Goal: Transaction & Acquisition: Purchase product/service

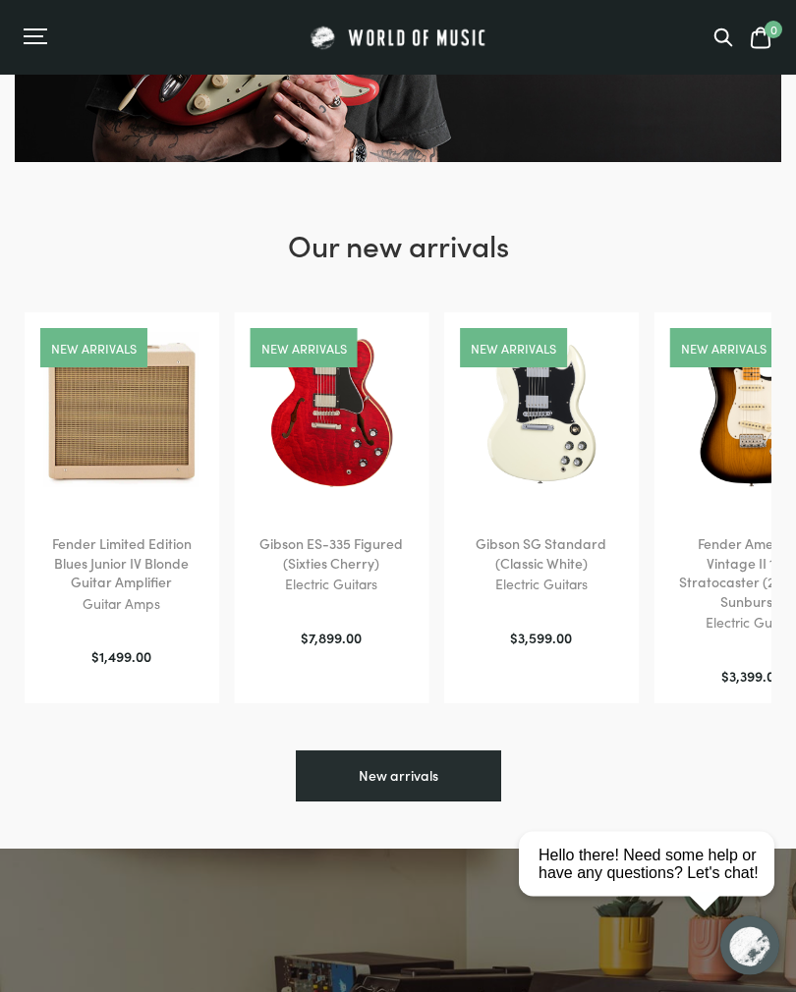
scroll to position [328, 0]
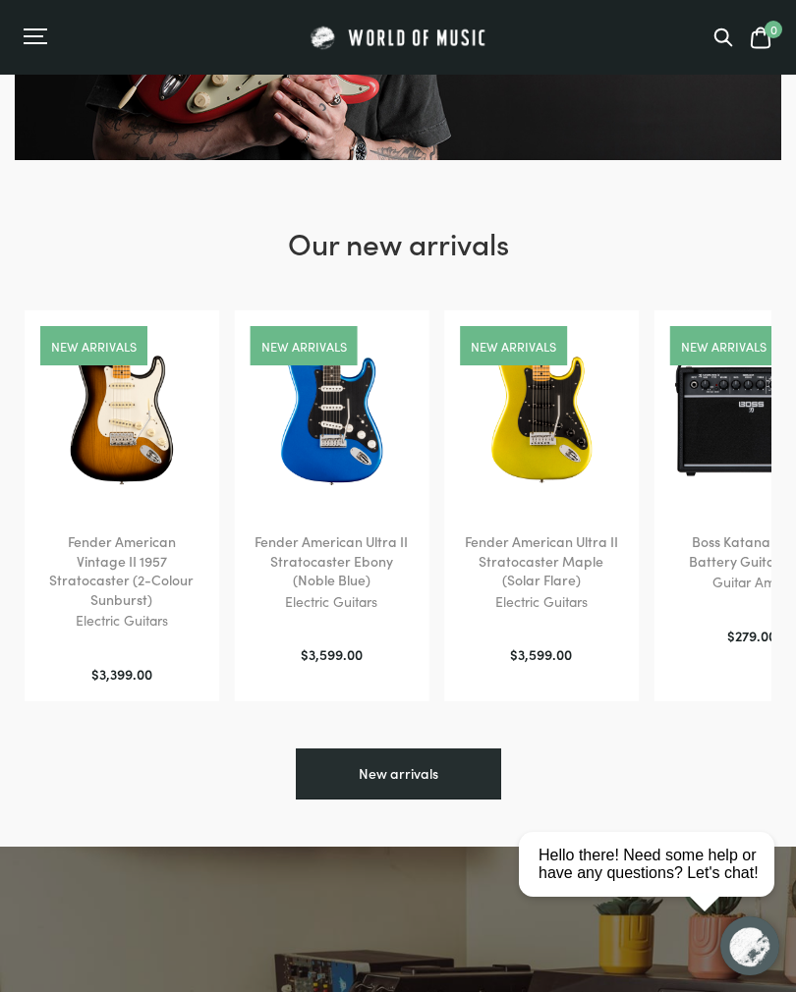
click at [728, 35] on icon at bounding box center [723, 37] width 17 height 17
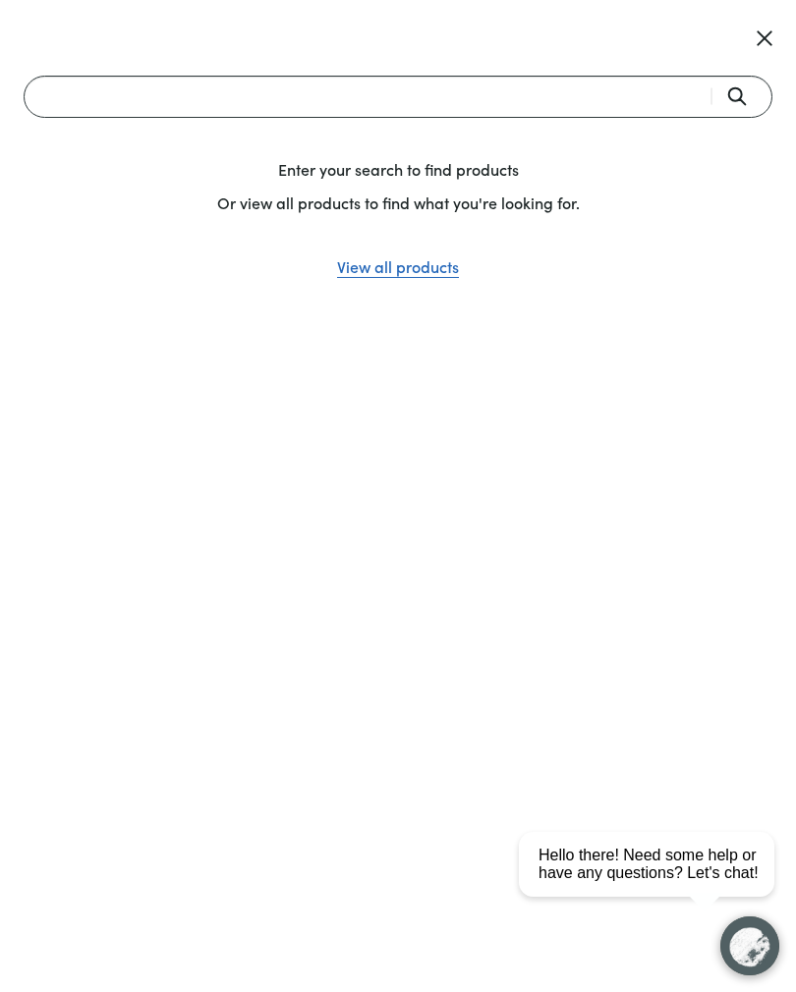
click at [164, 109] on input "Search" at bounding box center [398, 97] width 749 height 42
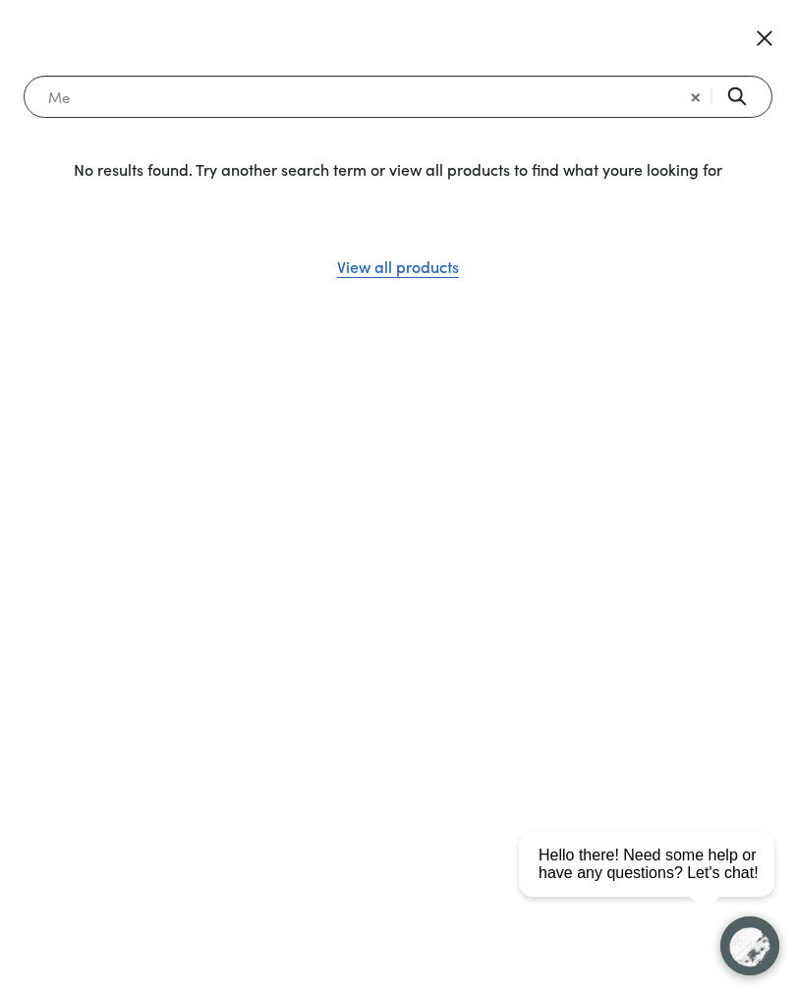
type input "M"
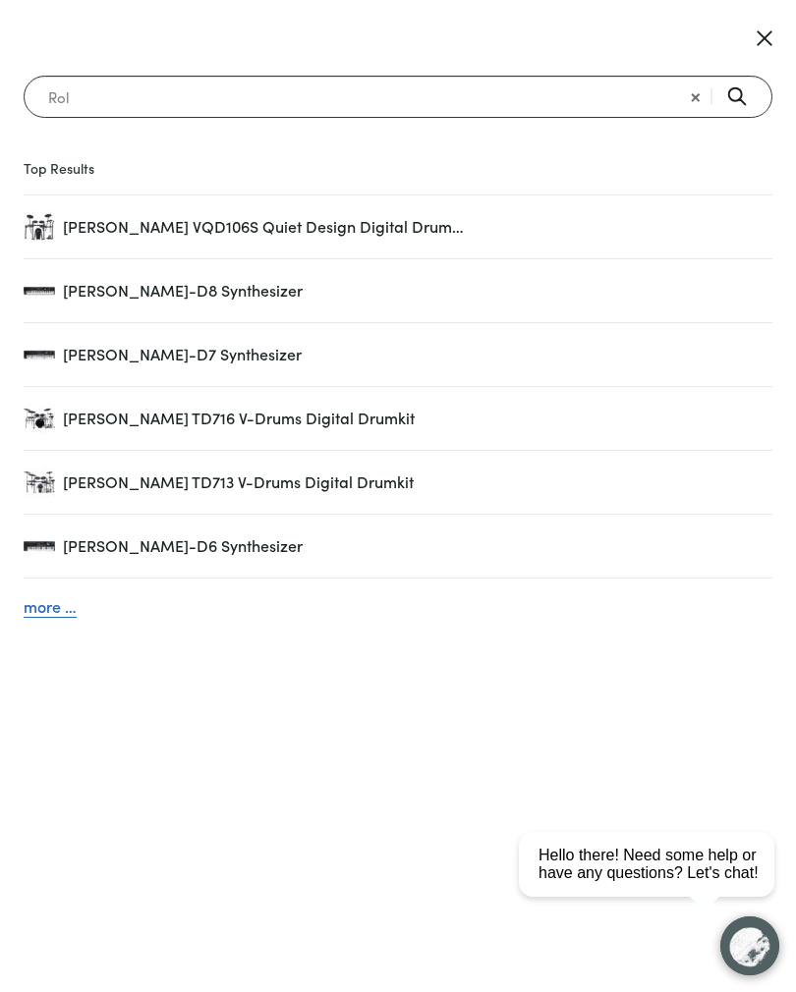
type input "Rol"
click at [85, 296] on span "Roland JUNO-D8 Synthesizer" at bounding box center [417, 291] width 709 height 26
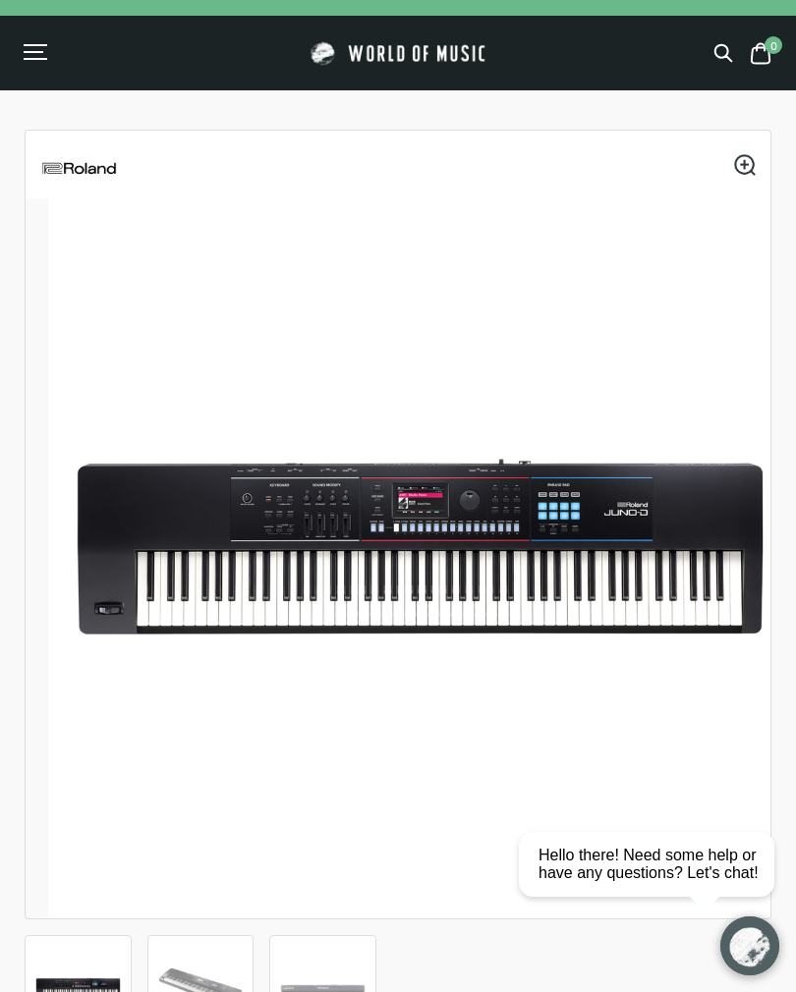
click at [198, 571] on img at bounding box center [539, 689] width 982 height 982
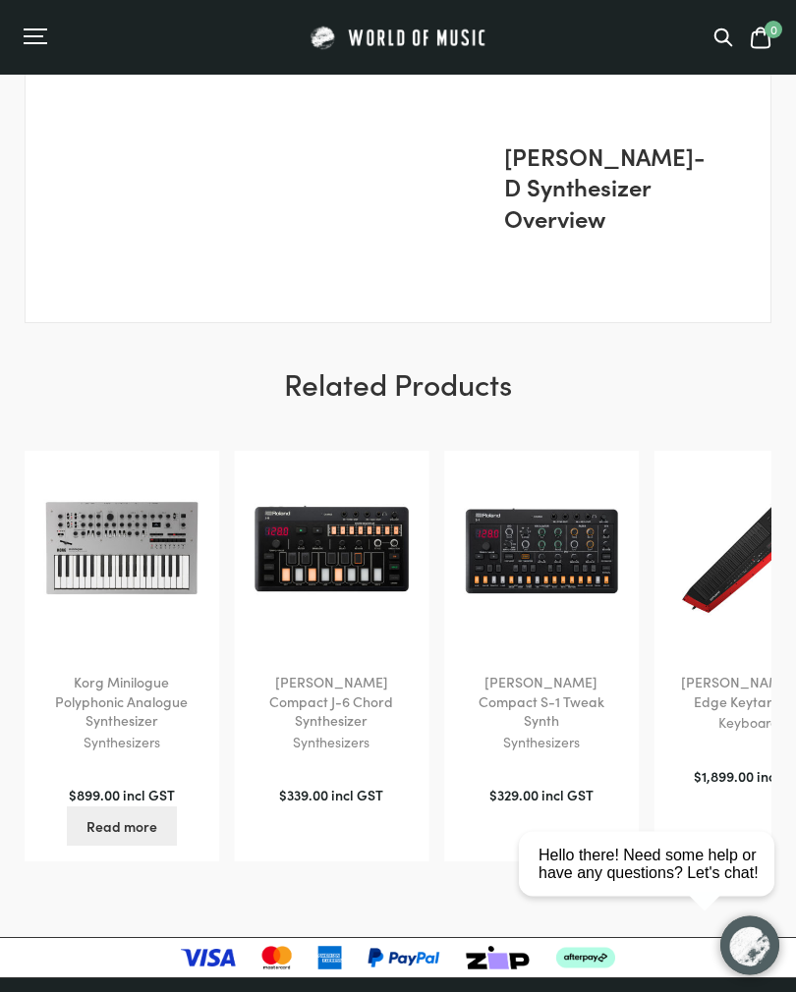
scroll to position [3187, 0]
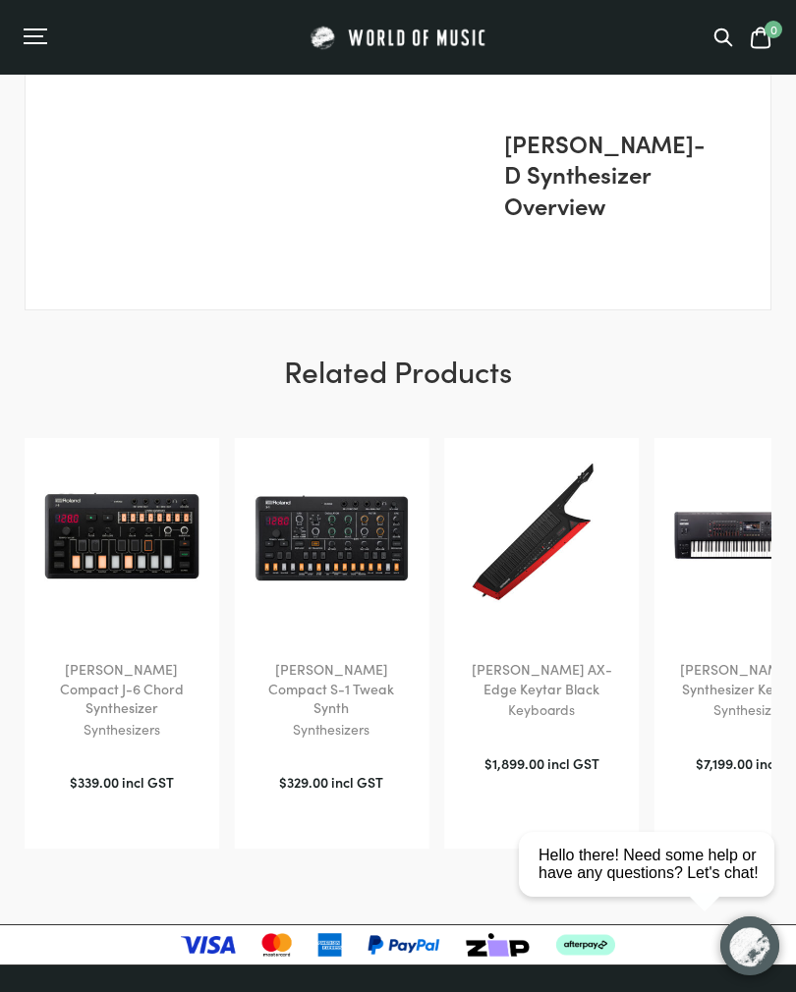
click at [137, 668] on div "Roland AIRA Compact J-6 Chord Synthesizer Synthesizers $ 339.00 incl GST Add to…" at bounding box center [122, 643] width 195 height 411
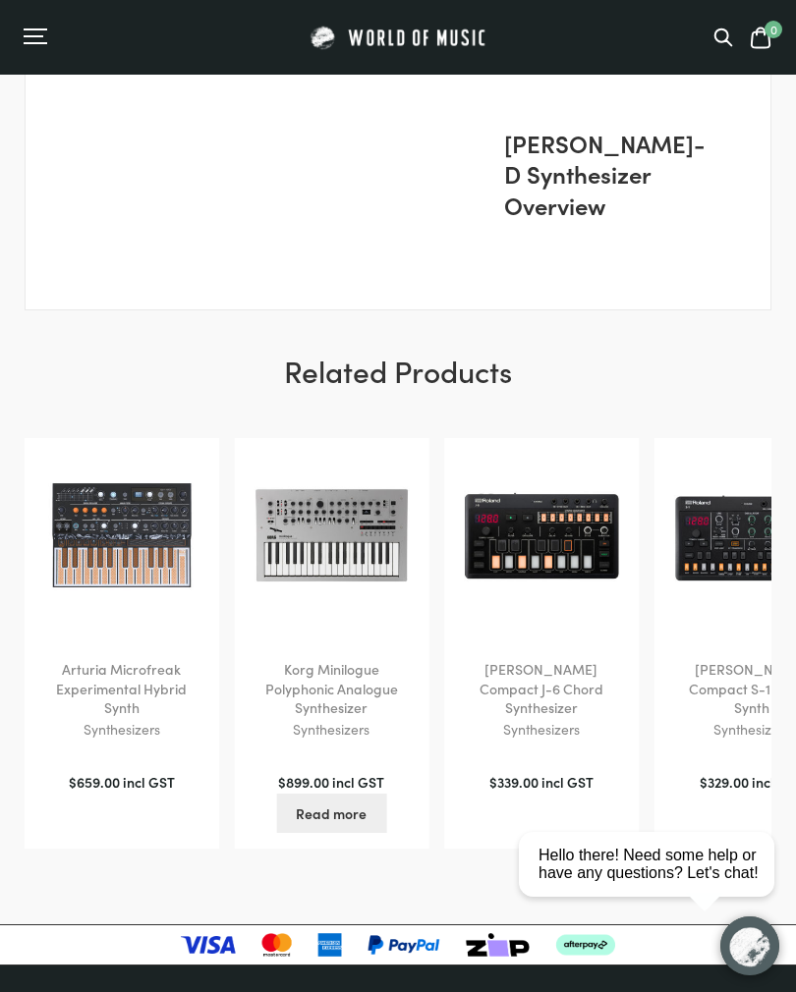
click at [22, 52] on div "0" at bounding box center [398, 37] width 796 height 75
click at [30, 39] on div "Menu" at bounding box center [36, 38] width 24 height 20
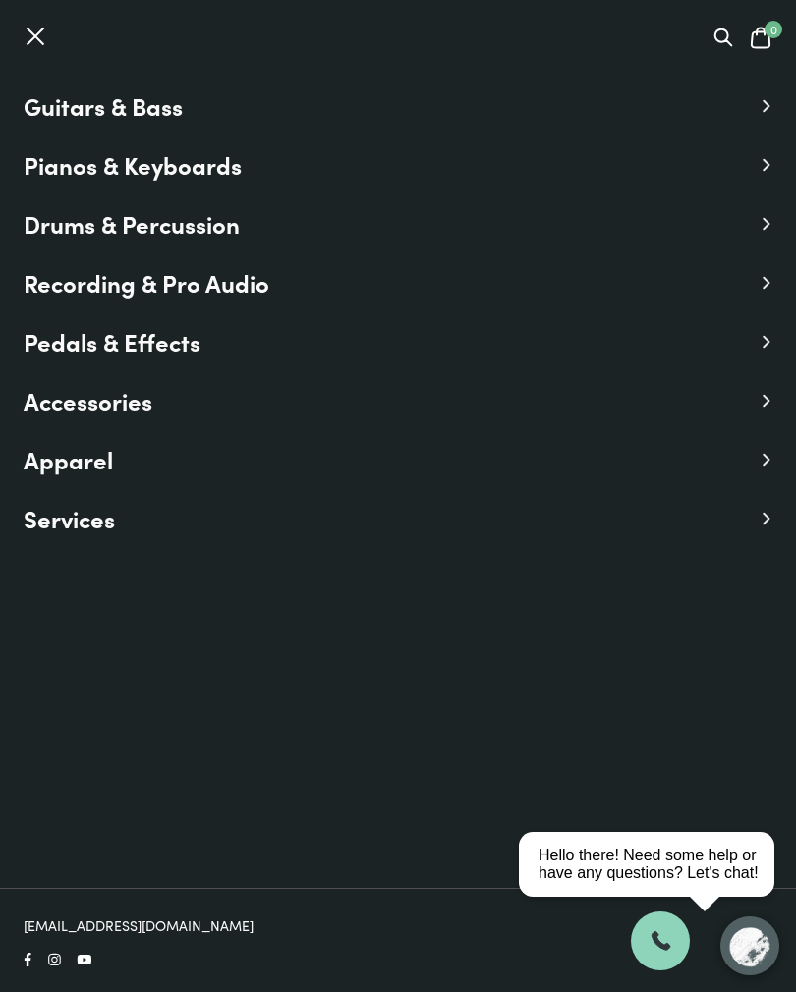
click at [25, 114] on span "Guitars & Bass" at bounding box center [103, 105] width 159 height 35
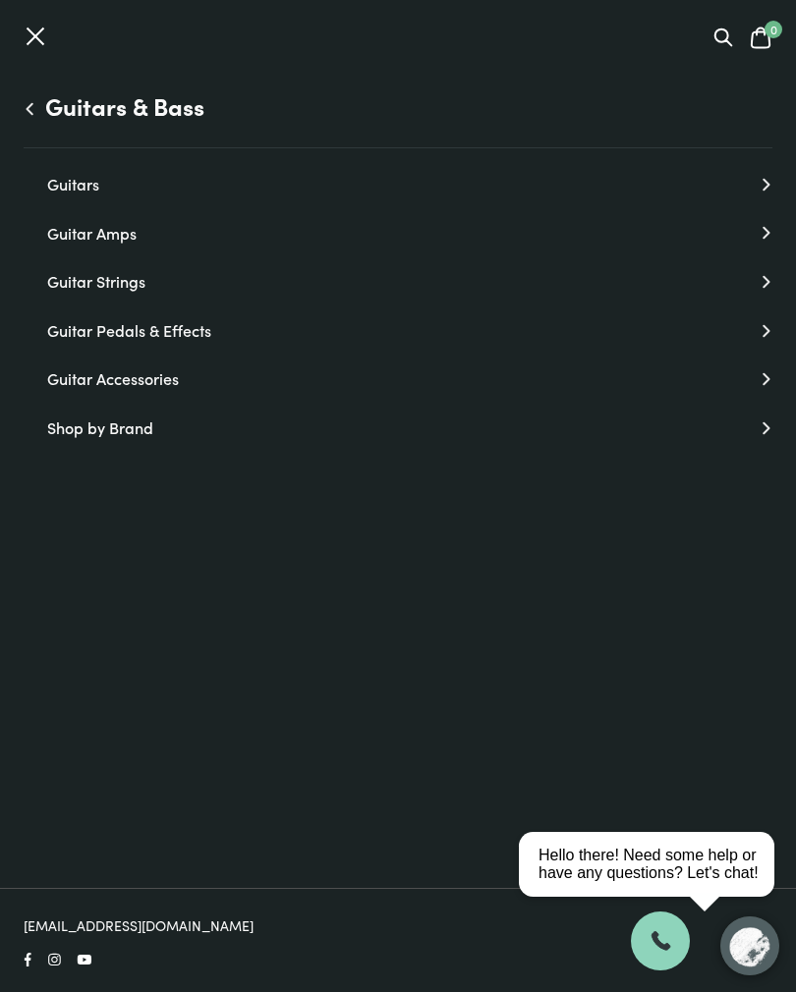
click at [55, 183] on link "Guitars" at bounding box center [409, 185] width 725 height 26
click at [76, 280] on link "Acoustic Guitars" at bounding box center [409, 282] width 725 height 26
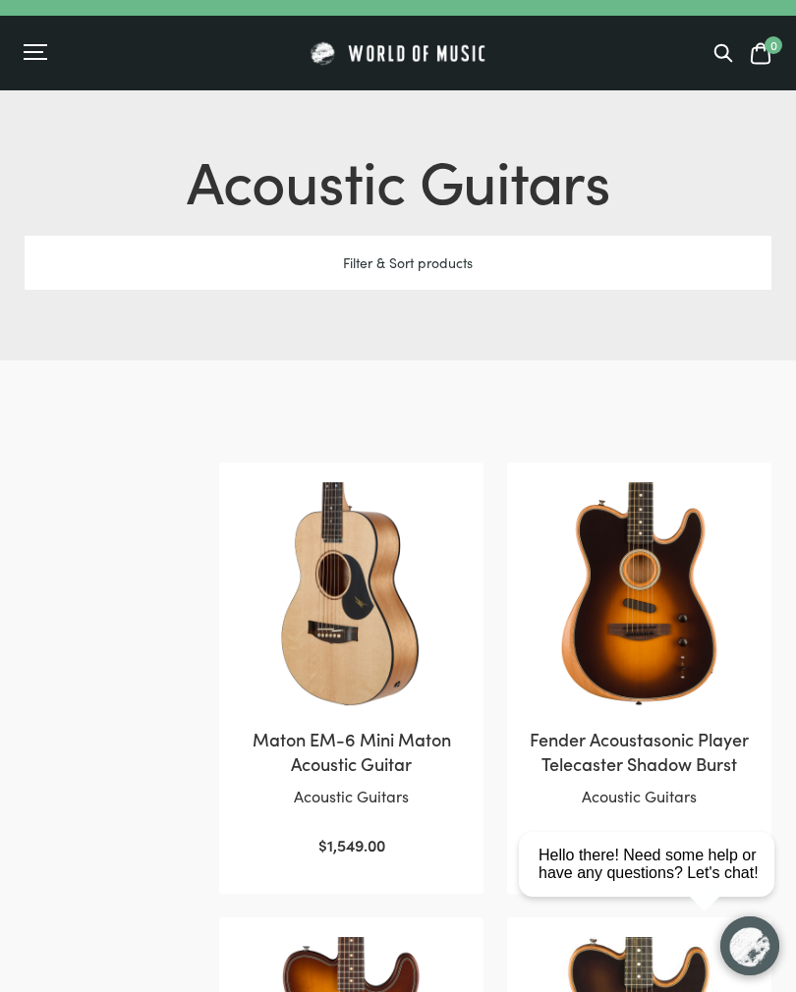
click at [365, 260] on div "Filter & Sort products" at bounding box center [398, 263] width 747 height 54
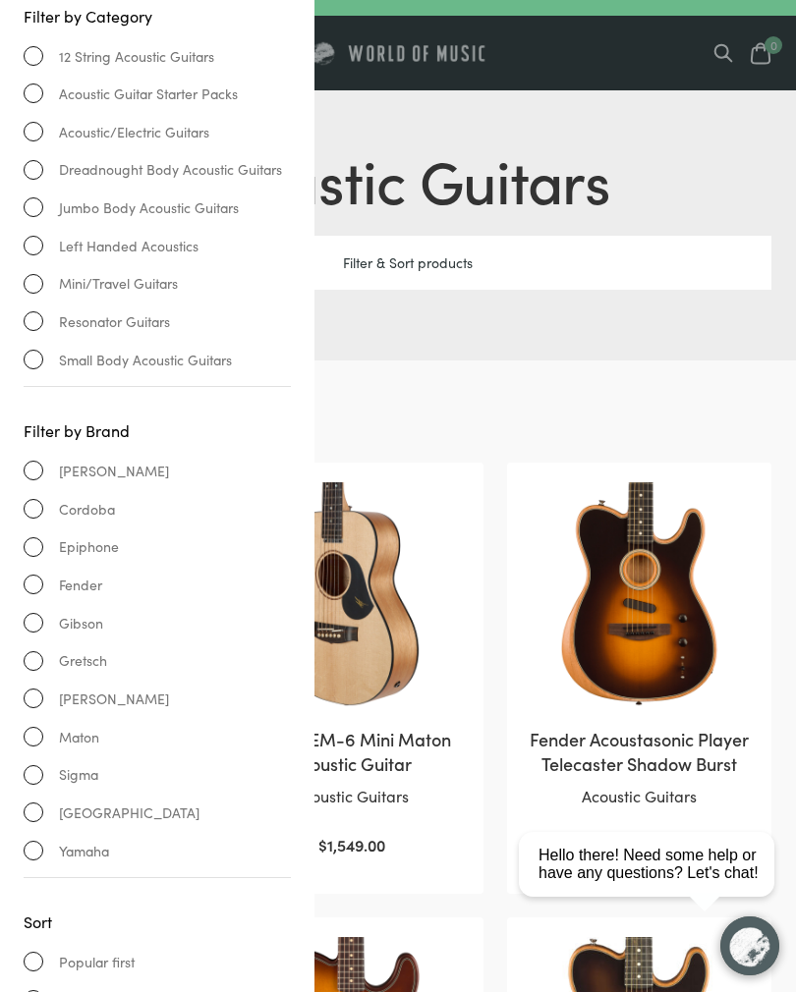
scroll to position [85, 0]
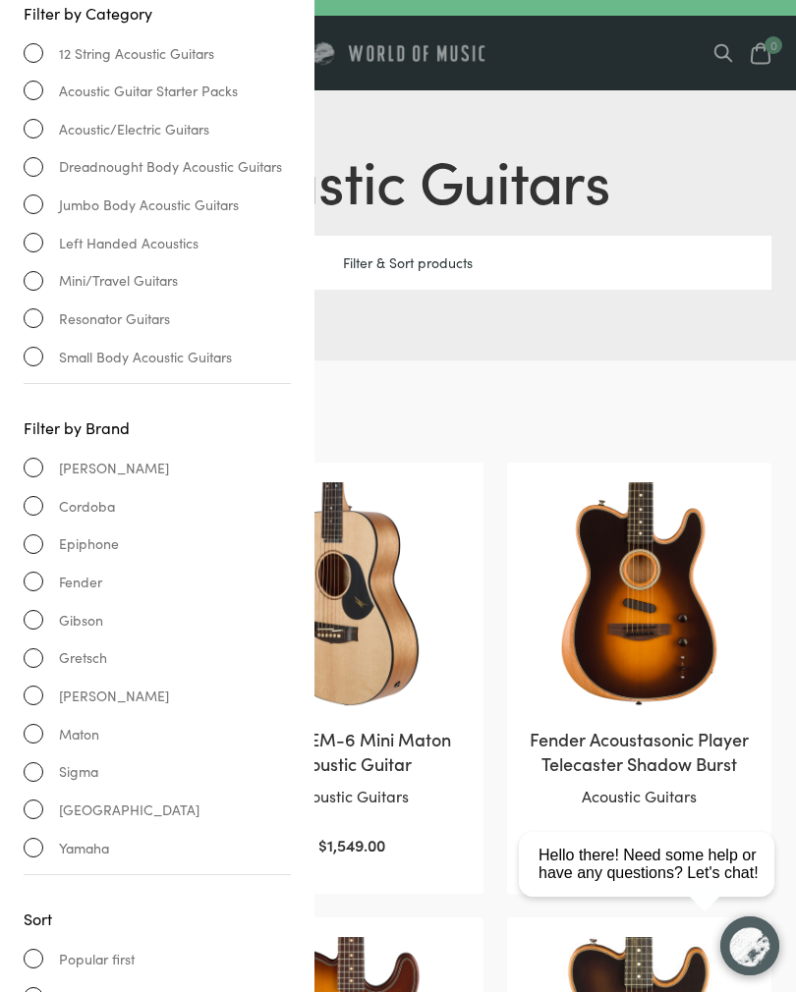
click at [33, 837] on link "Yamaha" at bounding box center [157, 848] width 267 height 23
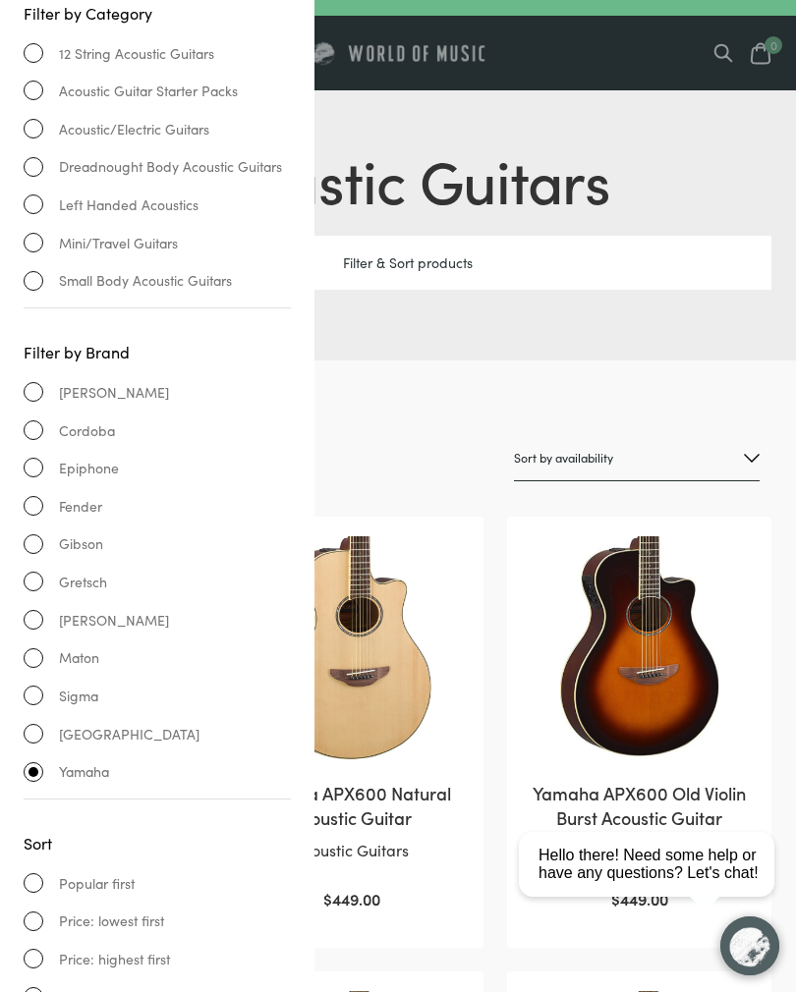
click at [464, 600] on img at bounding box center [351, 648] width 225 height 225
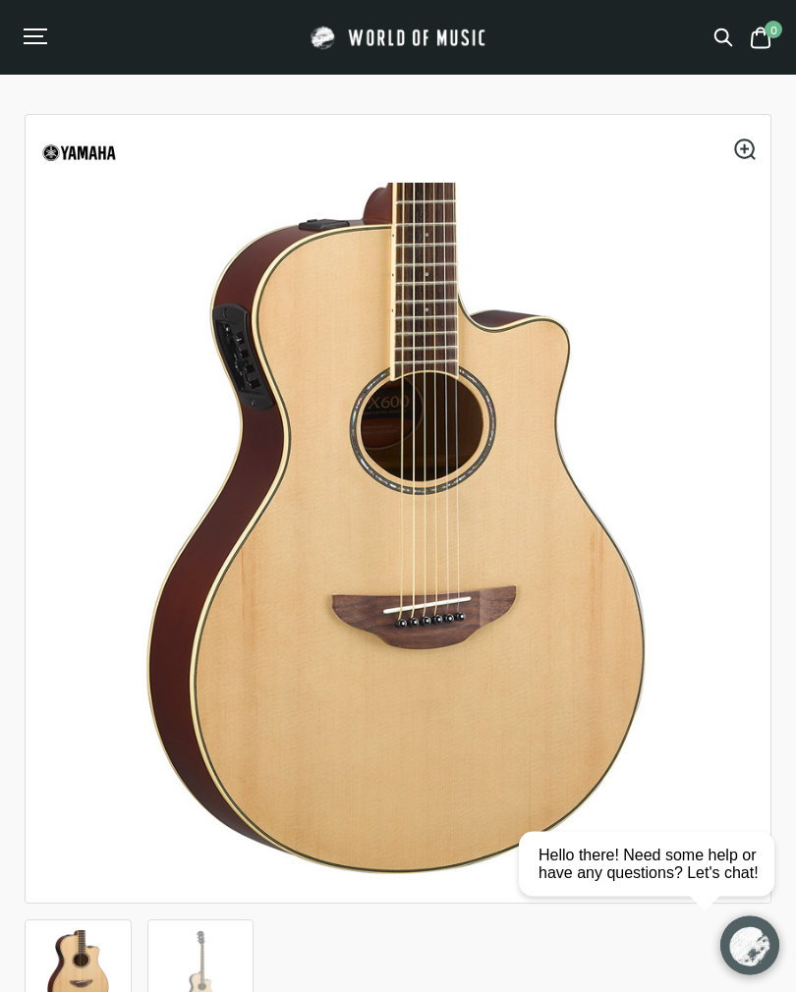
scroll to position [22, 0]
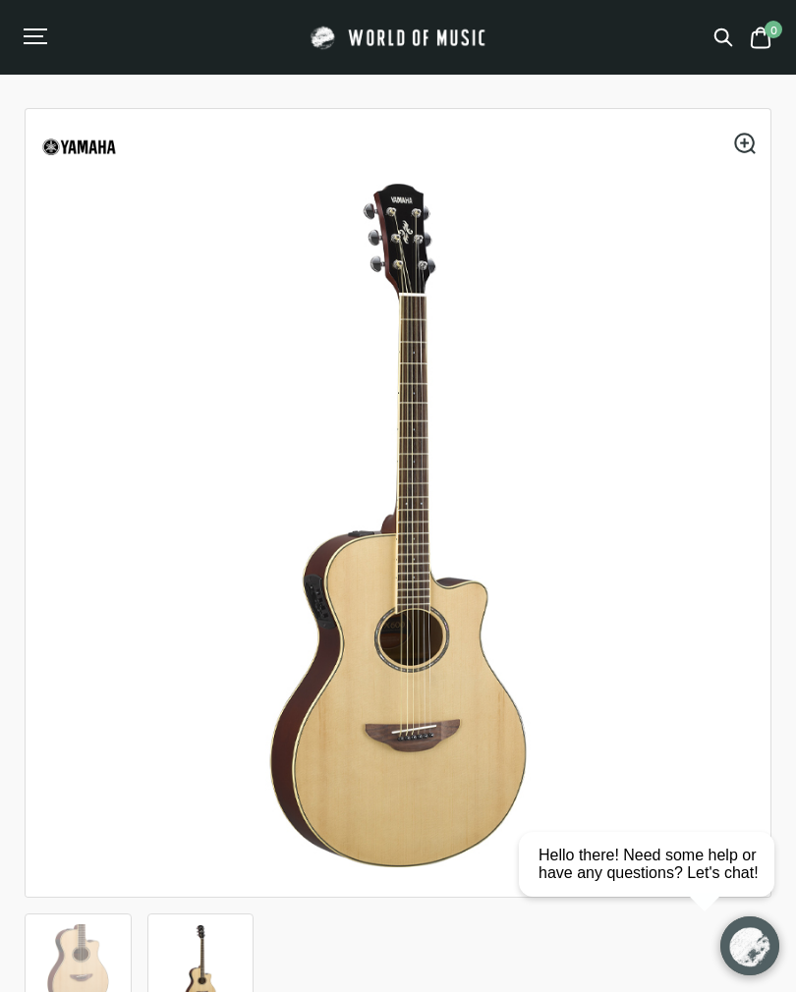
click at [594, 30] on div "0" at bounding box center [680, 38] width 188 height 25
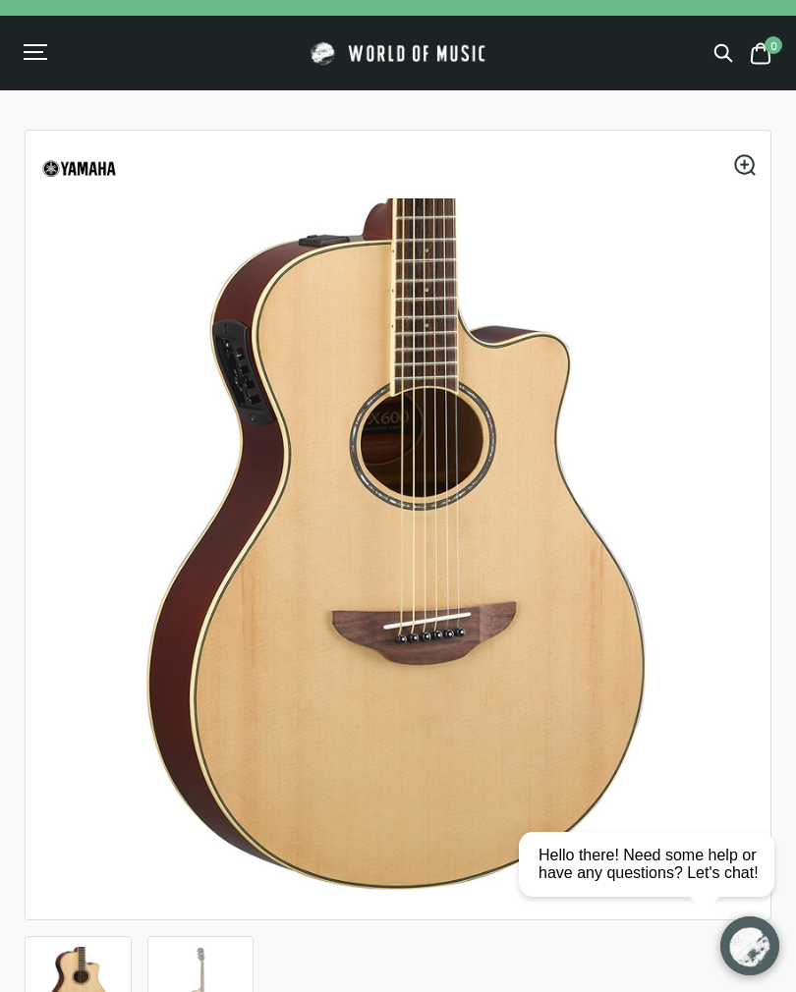
click at [44, 55] on div "Menu" at bounding box center [36, 53] width 24 height 20
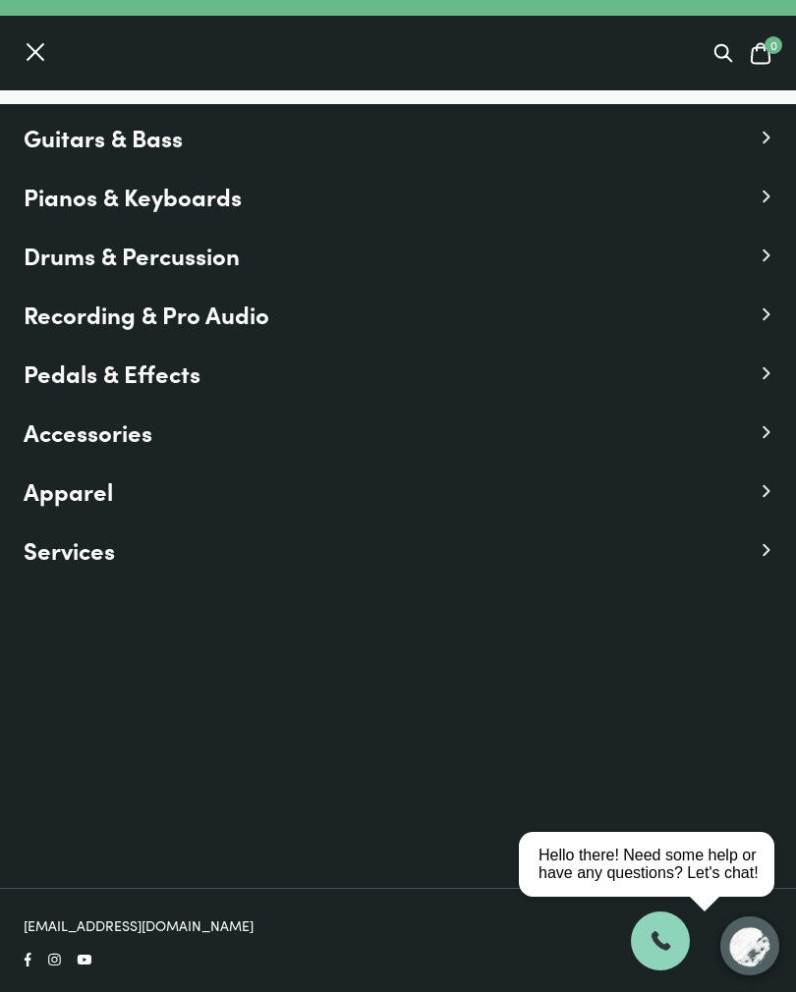
click at [63, 146] on span "Guitars & Bass" at bounding box center [103, 137] width 159 height 35
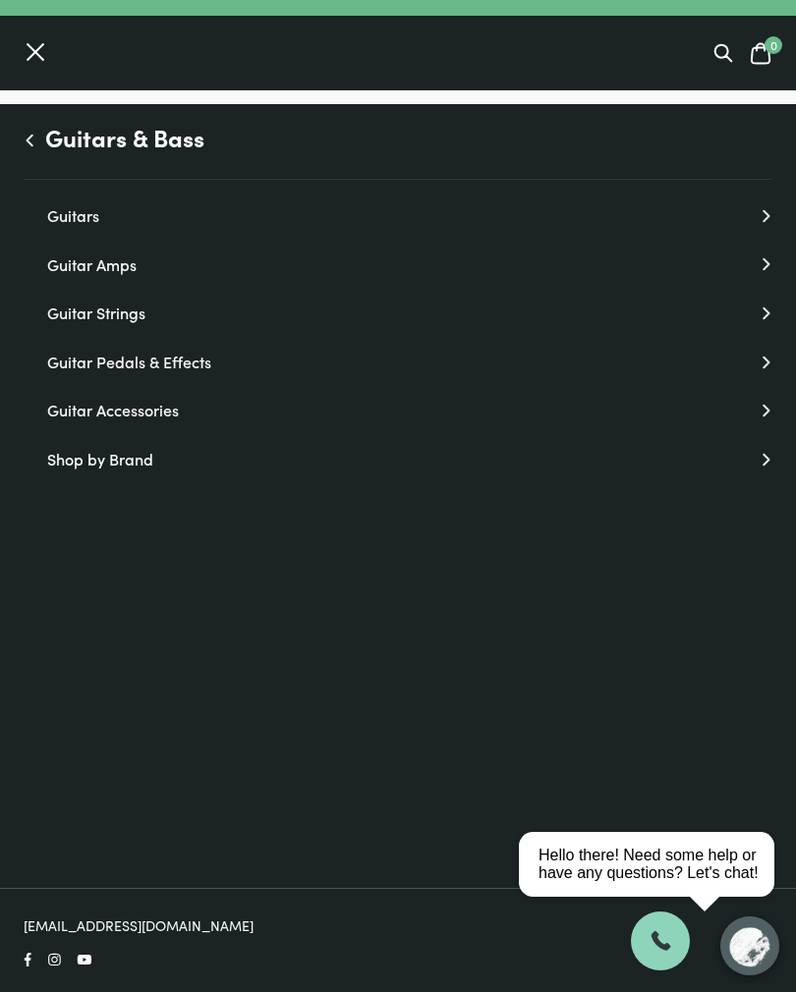
click at [53, 222] on link "Guitars" at bounding box center [409, 216] width 725 height 26
click at [69, 315] on link "Acoustic Guitars" at bounding box center [409, 314] width 725 height 26
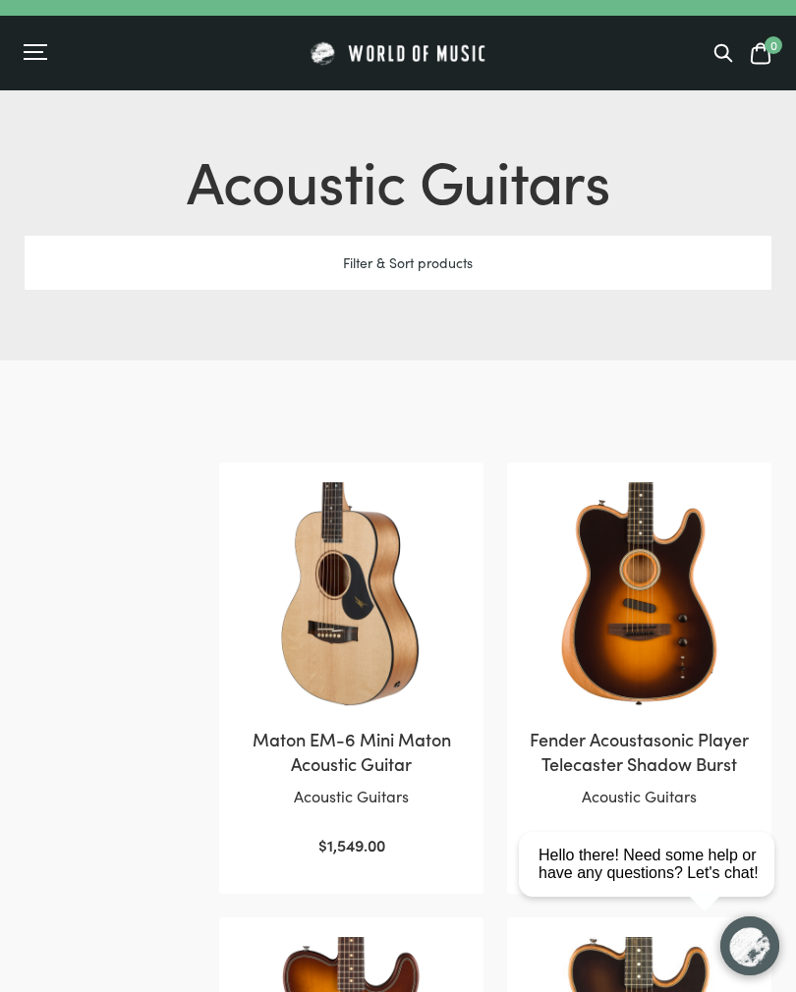
click at [356, 255] on div "Filter & Sort products" at bounding box center [398, 263] width 747 height 54
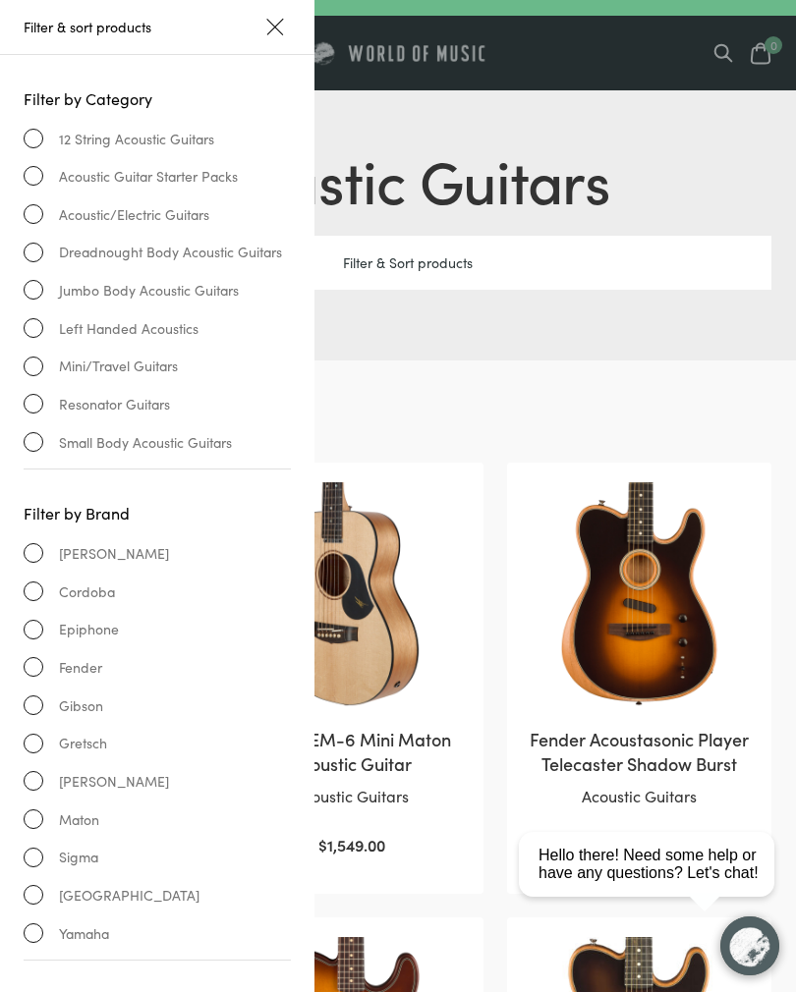
click at [37, 927] on link "Yamaha" at bounding box center [157, 934] width 267 height 23
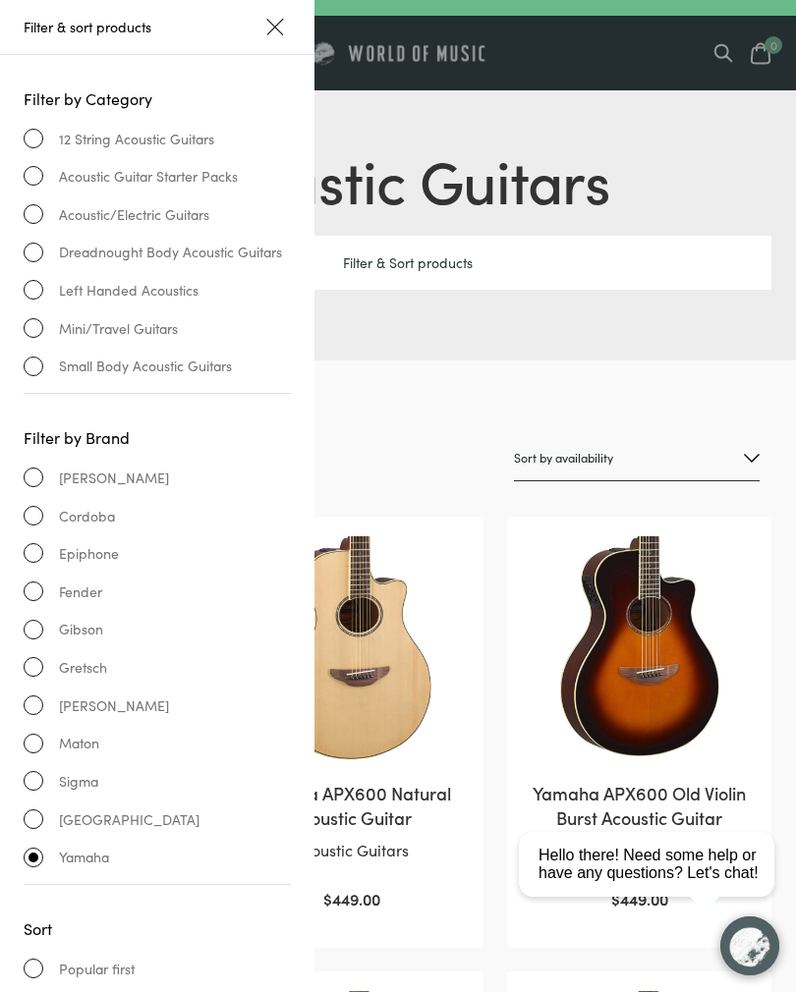
click at [379, 322] on div "Acoustic Guitars Filter & Sort products Showing 1–12 of 21 results" at bounding box center [398, 225] width 796 height 270
click at [274, 23] on div at bounding box center [275, 27] width 16 height 16
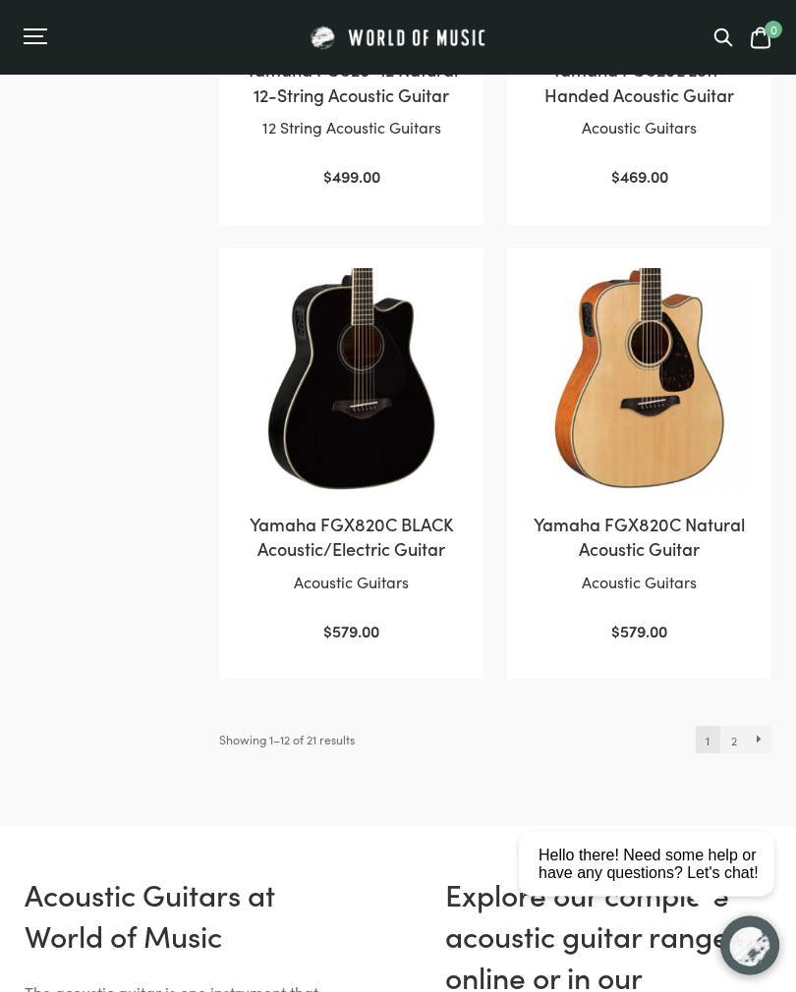
scroll to position [2592, 0]
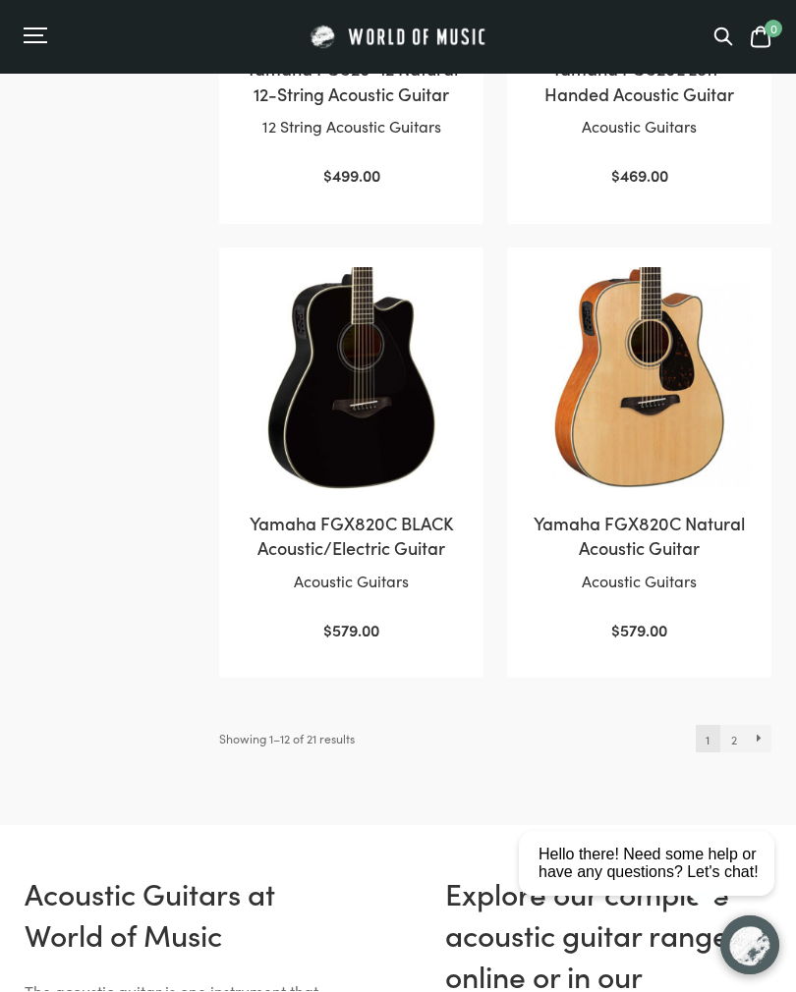
click at [737, 726] on link "2" at bounding box center [733, 740] width 27 height 28
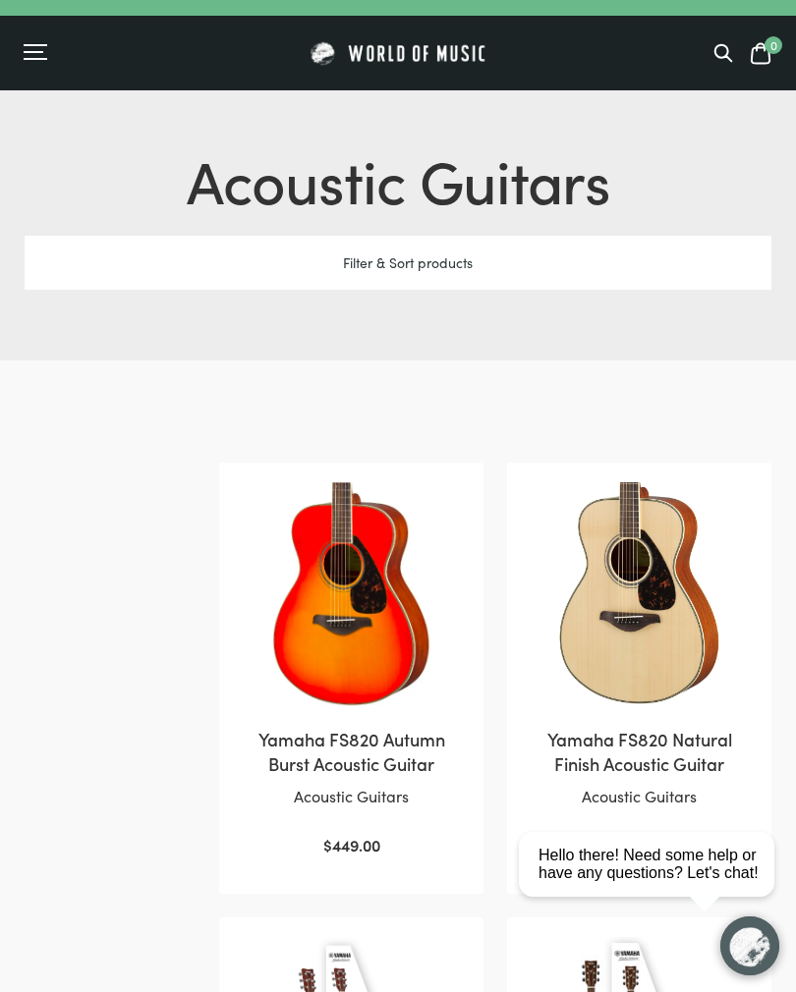
click at [340, 257] on div "Filter & Sort products" at bounding box center [398, 263] width 747 height 54
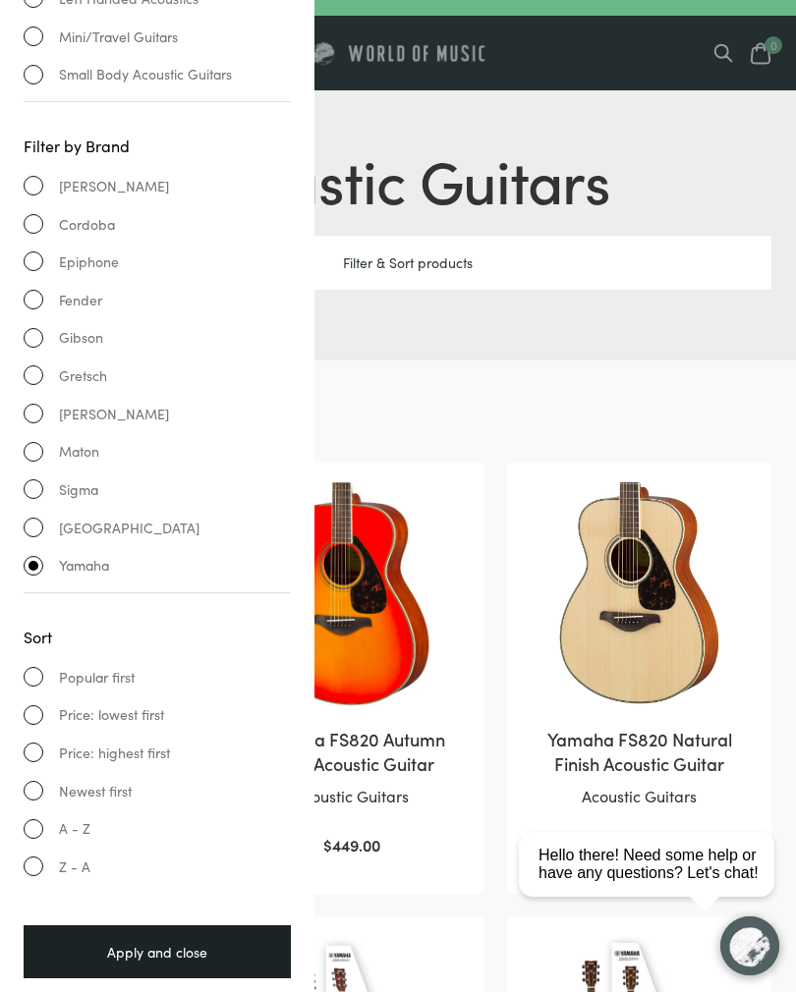
scroll to position [291, 0]
click at [28, 720] on ul "Popular first Price: lowest first Price: highest first Newest first A - Z Z - A" at bounding box center [157, 773] width 267 height 212
click at [27, 743] on li "Price: highest first" at bounding box center [157, 754] width 267 height 23
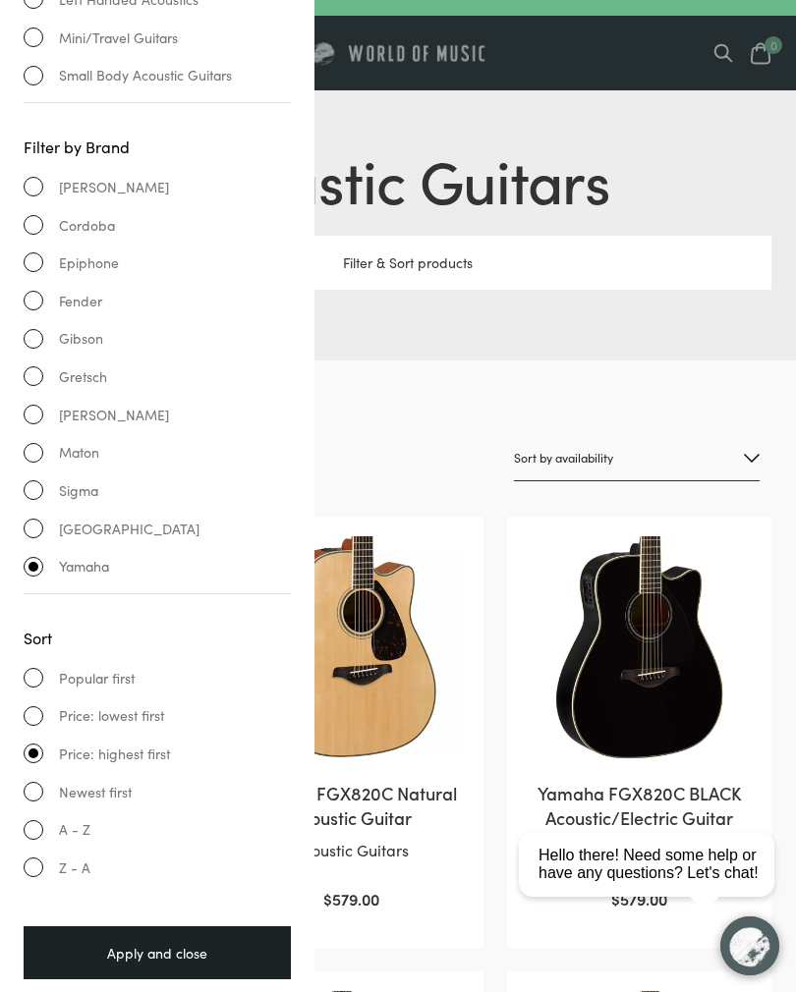
click at [103, 926] on div "Apply and close" at bounding box center [157, 953] width 267 height 54
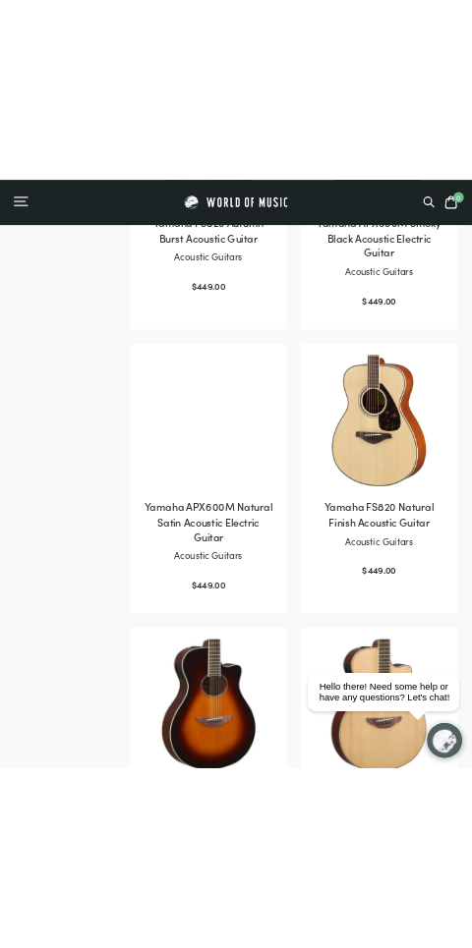
scroll to position [3449, 0]
